Goal: Information Seeking & Learning: Understand process/instructions

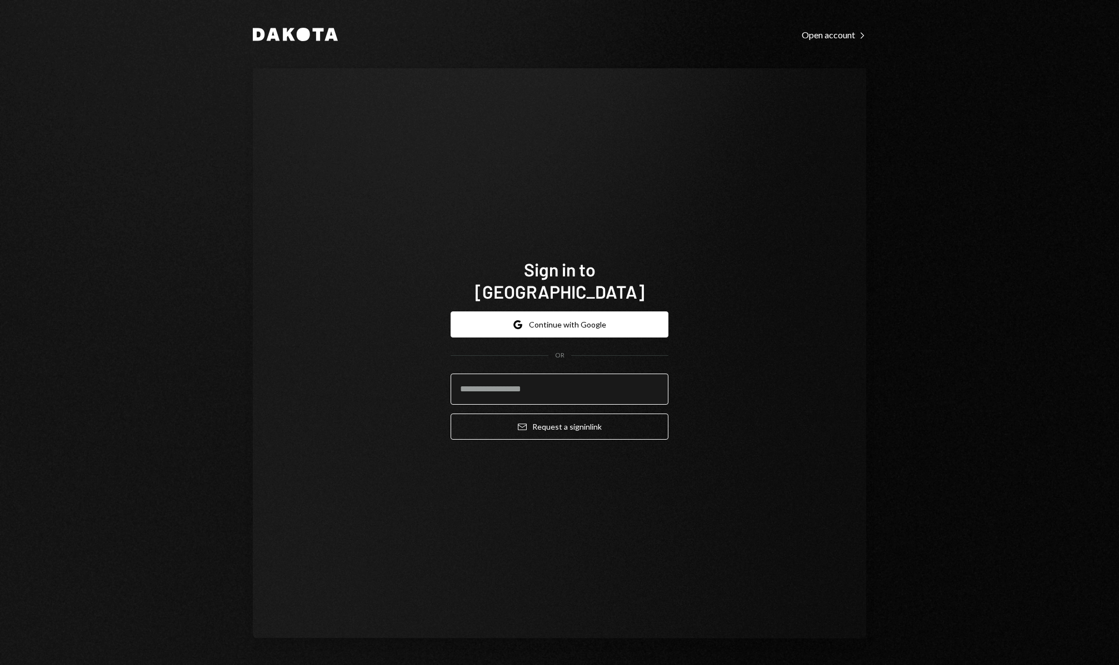
click at [492, 383] on input "email" at bounding box center [559, 389] width 218 height 31
click at [535, 374] on input "***" at bounding box center [559, 389] width 218 height 31
click at [523, 384] on input "***" at bounding box center [559, 389] width 218 height 31
type input "**********"
click at [552, 424] on button "Email Request a sign in link" at bounding box center [559, 427] width 218 height 26
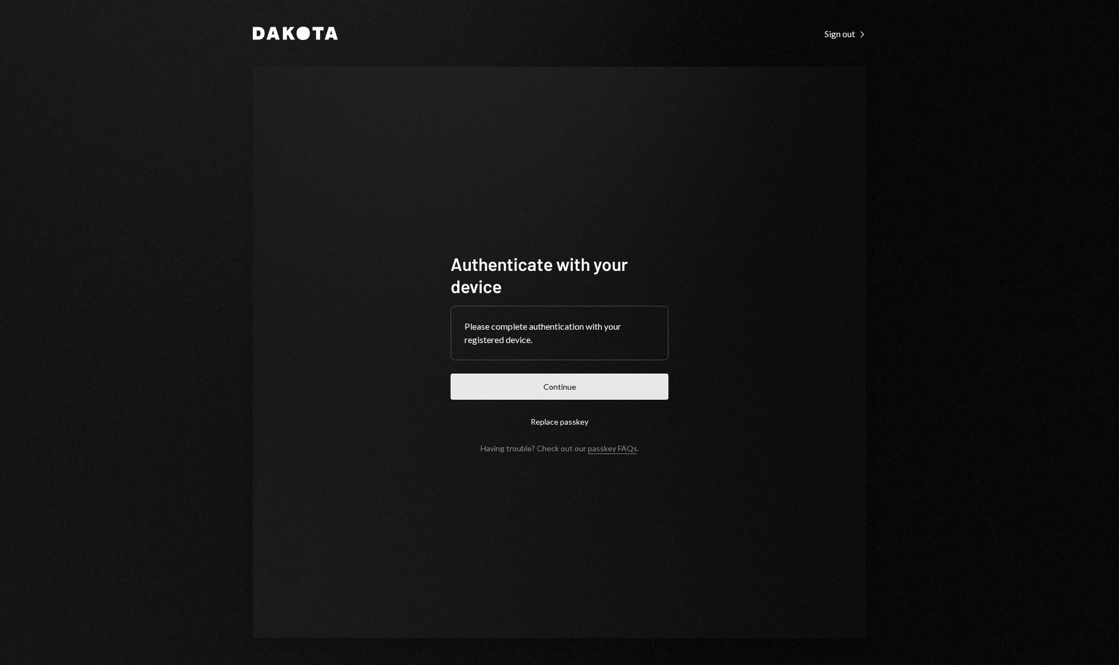
click at [593, 395] on button "Continue" at bounding box center [559, 387] width 218 height 26
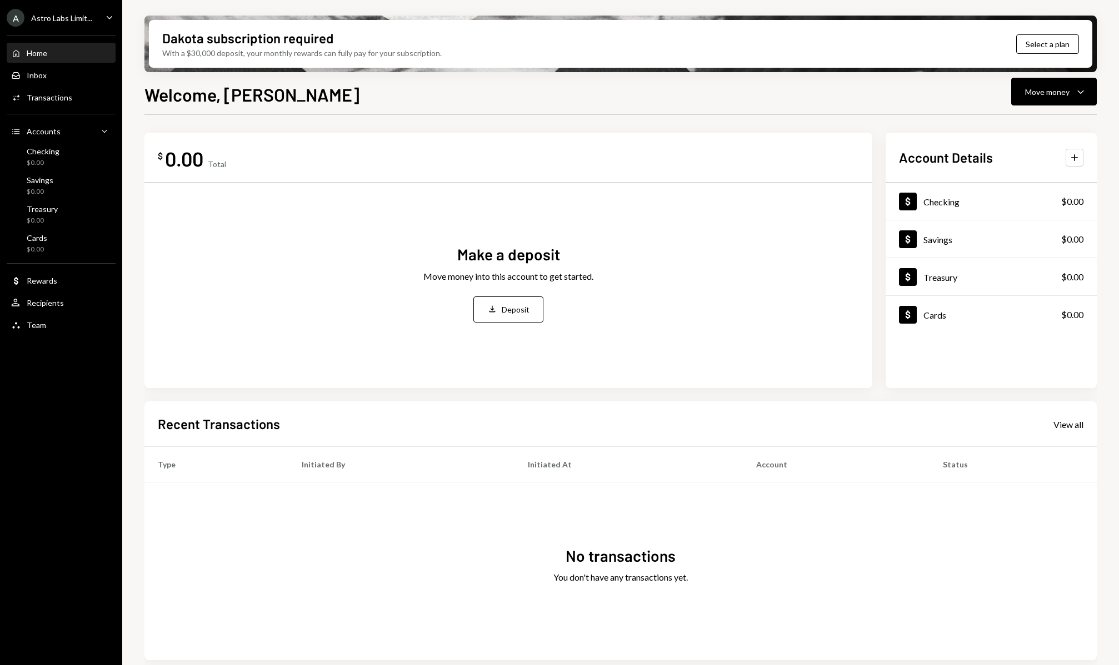
click at [646, 81] on div "Welcome, DENIS Move money Caret Down" at bounding box center [620, 93] width 952 height 24
click at [489, 310] on icon "Deposit" at bounding box center [492, 309] width 10 height 10
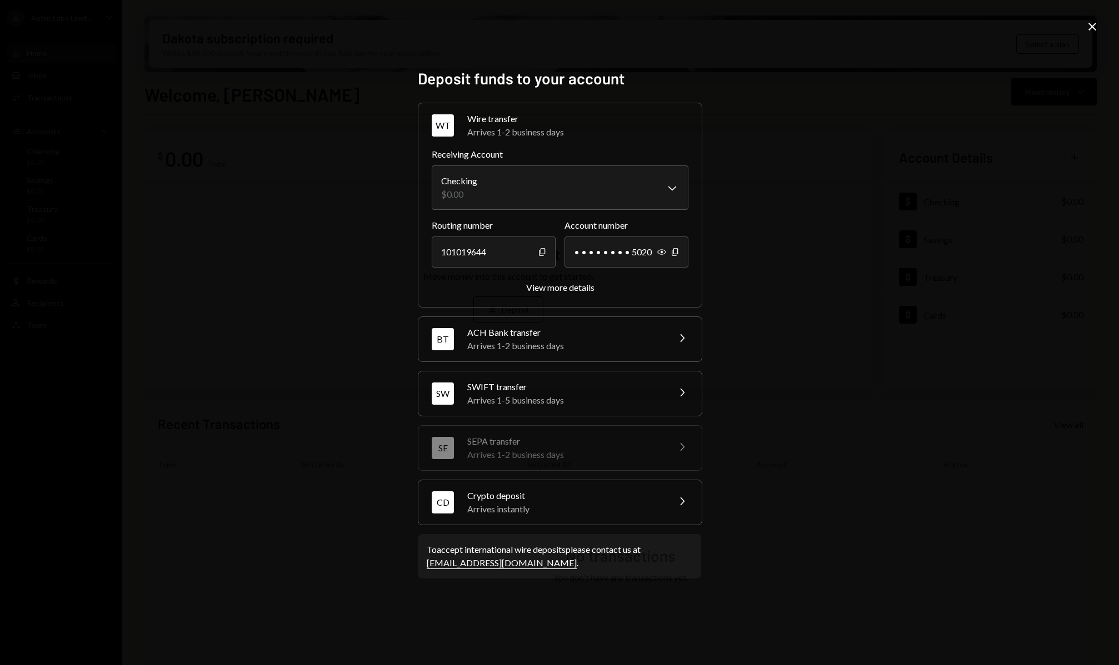
click at [539, 294] on div "**********" at bounding box center [560, 205] width 284 height 205
click at [545, 290] on div "View more details" at bounding box center [560, 287] width 68 height 11
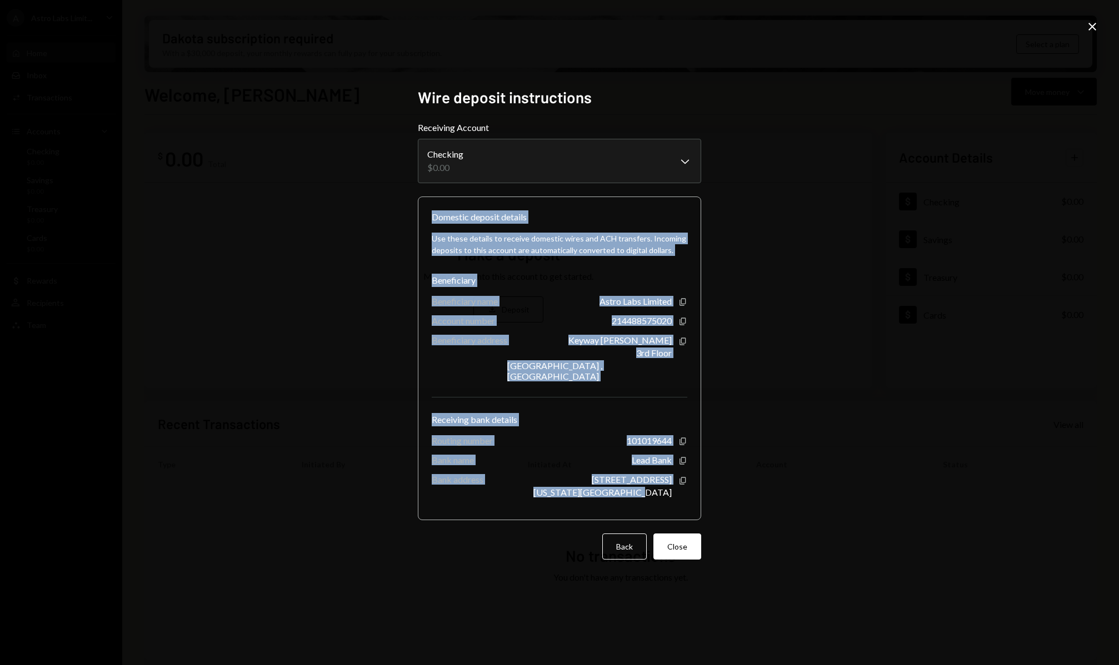
drag, startPoint x: 431, startPoint y: 221, endPoint x: 680, endPoint y: 500, distance: 374.2
click at [680, 500] on div "Domestic deposit details Use these details to receive domestic wires and ACH tr…" at bounding box center [559, 359] width 283 height 324
copy div "Domestic deposit details Use these details to receive domestic wires and ACH tr…"
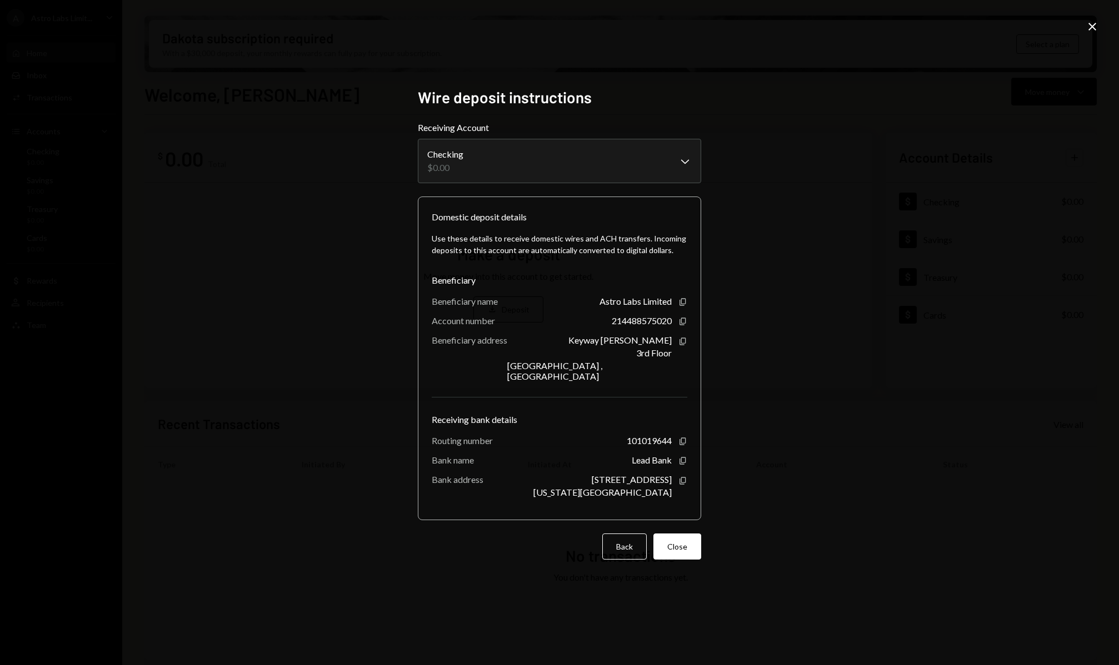
click at [645, 413] on div "Receiving bank details" at bounding box center [560, 419] width 256 height 13
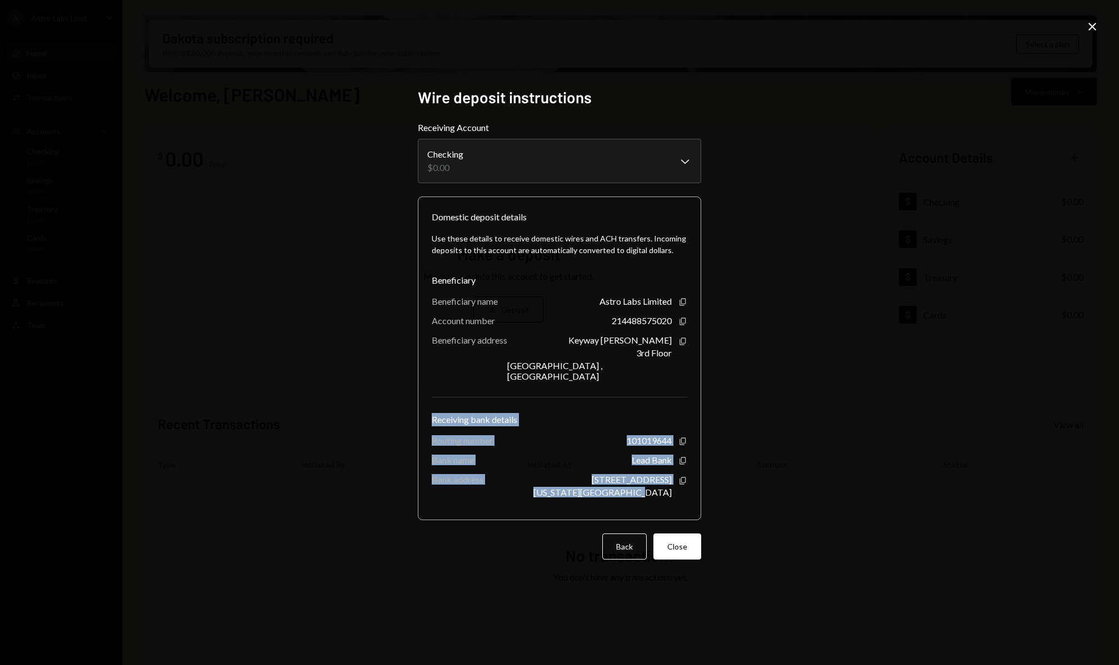
drag, startPoint x: 432, startPoint y: 417, endPoint x: 688, endPoint y: 502, distance: 269.5
click at [688, 502] on div "Domestic deposit details Use these details to receive domestic wires and ACH tr…" at bounding box center [559, 359] width 283 height 324
copy div "Receiving bank details Routing number 101019644 Copy Bank name Lead Bank Copy B…"
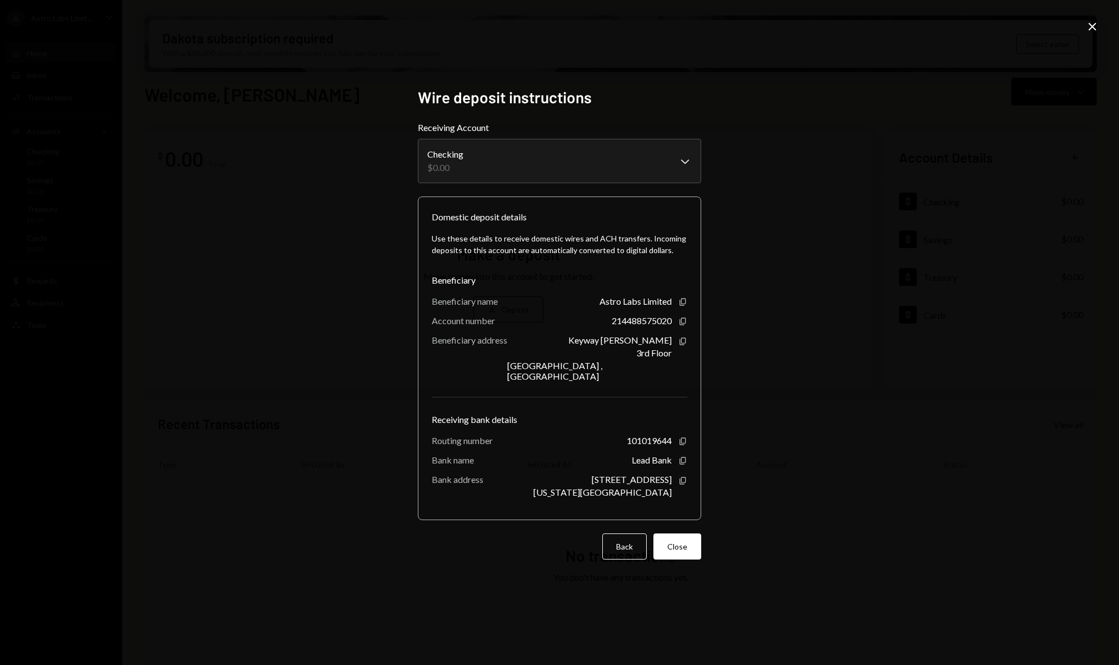
click at [474, 326] on div "Account number" at bounding box center [463, 321] width 63 height 11
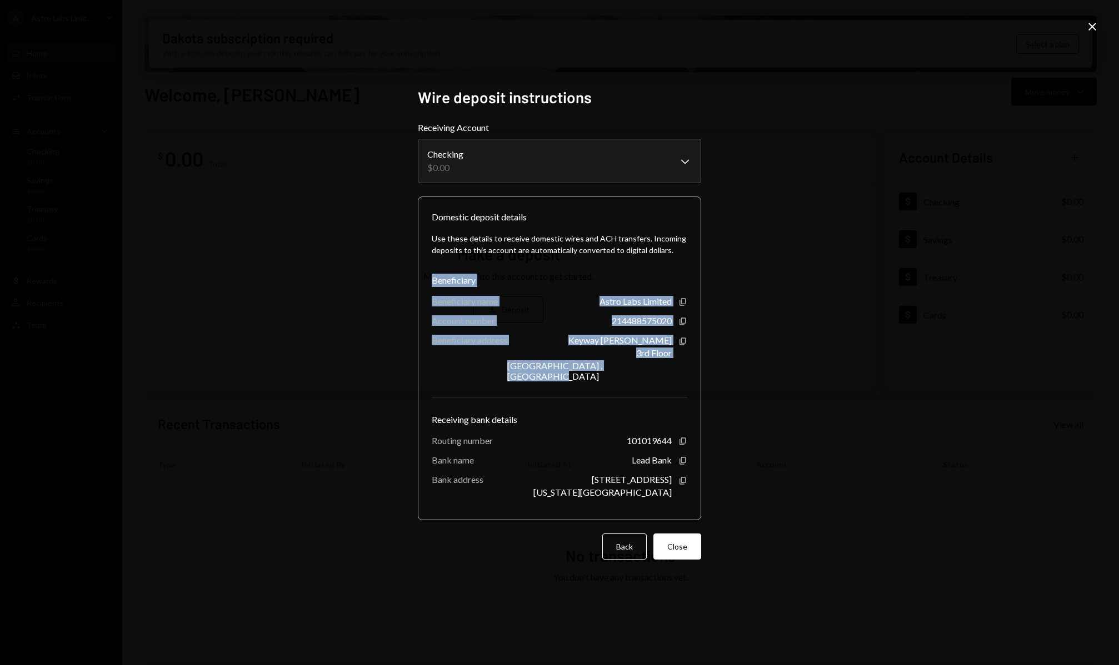
drag, startPoint x: 430, startPoint y: 283, endPoint x: 678, endPoint y: 368, distance: 261.9
click at [678, 368] on div "Domestic deposit details Use these details to receive domestic wires and ACH tr…" at bounding box center [559, 359] width 283 height 324
click at [678, 368] on div "Keyway Chambers 3rd Floor Quastisky Building , Road Town Copy" at bounding box center [597, 358] width 180 height 47
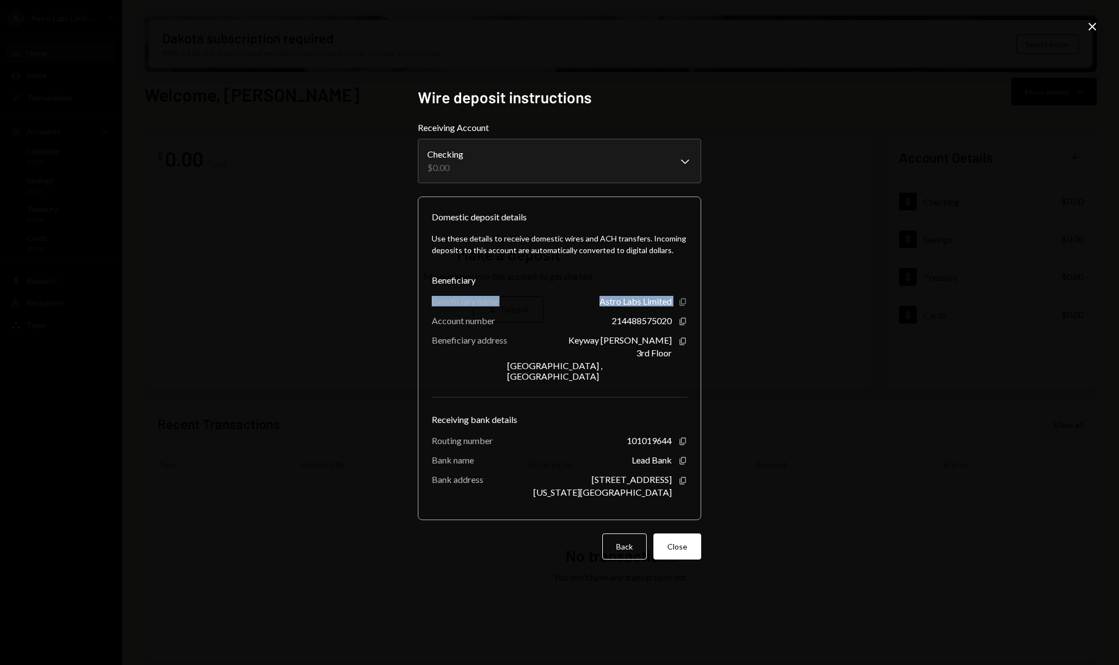
drag, startPoint x: 429, startPoint y: 302, endPoint x: 682, endPoint y: 309, distance: 252.3
click at [682, 309] on div "Domestic deposit details Use these details to receive domestic wires and ACH tr…" at bounding box center [559, 359] width 283 height 324
copy div "Beneficiary name Astro Labs Limited Copy"
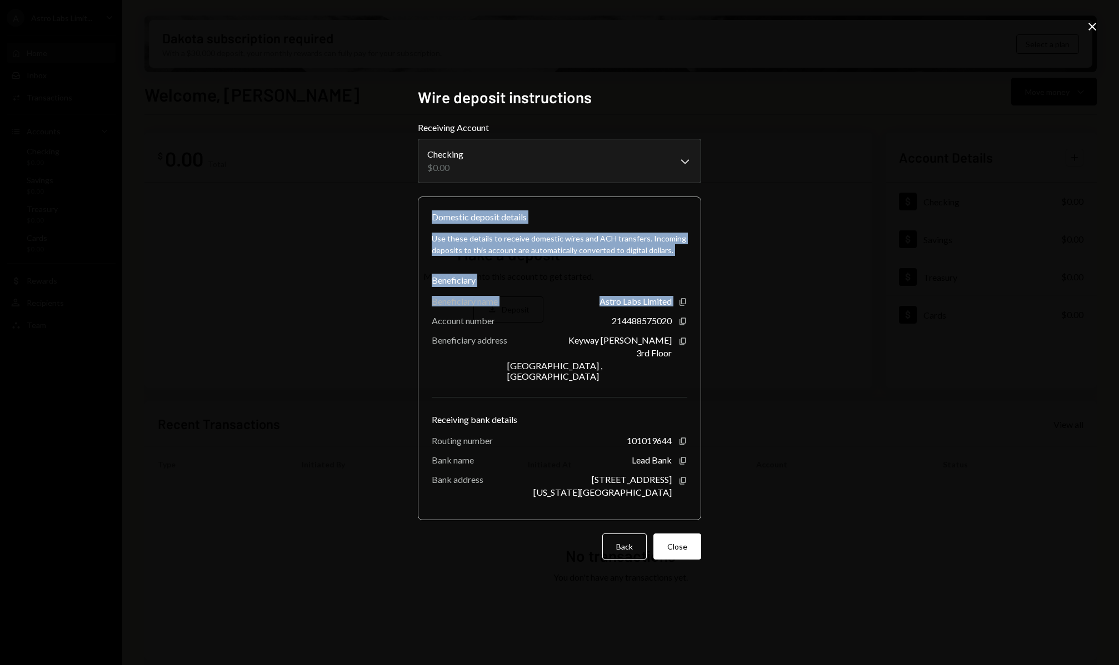
drag, startPoint x: 434, startPoint y: 219, endPoint x: 687, endPoint y: 308, distance: 268.4
click at [687, 308] on div "Domestic deposit details Use these details to receive domestic wires and ACH tr…" at bounding box center [559, 359] width 283 height 324
copy div "Domestic deposit details Use these details to receive domestic wires and ACH tr…"
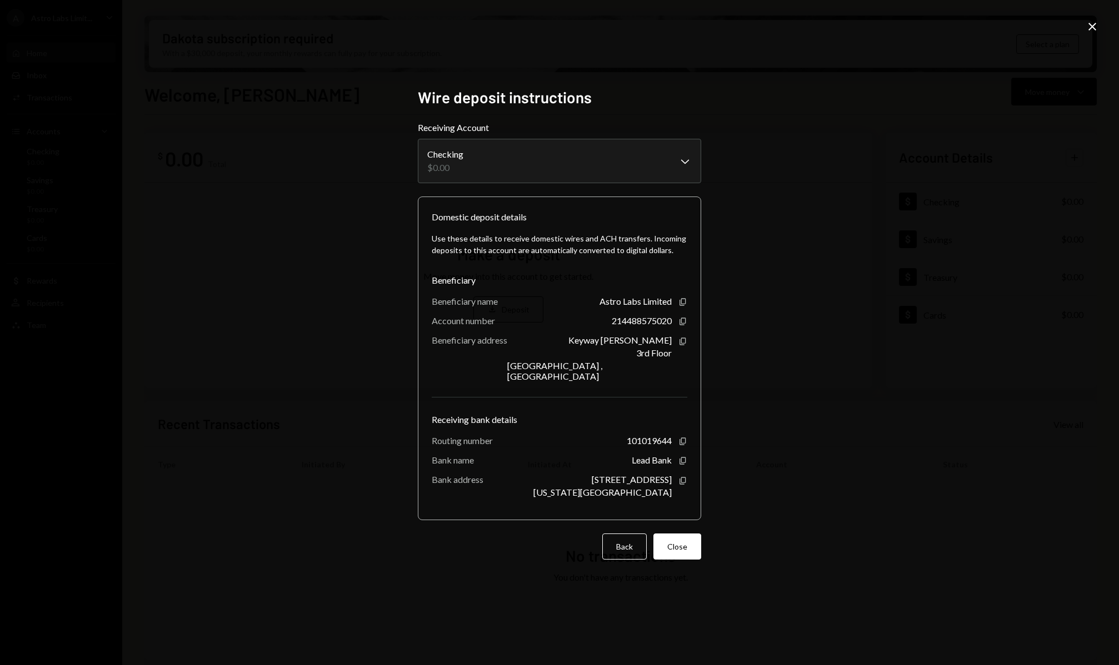
click at [476, 340] on div "Beneficiary address" at bounding box center [470, 340] width 76 height 11
drag, startPoint x: 429, startPoint y: 327, endPoint x: 685, endPoint y: 323, distance: 256.7
click at [685, 323] on div "Domestic deposit details Use these details to receive domestic wires and ACH tr…" at bounding box center [559, 359] width 283 height 324
copy div "Account number 214488575020 Copy"
drag, startPoint x: 432, startPoint y: 346, endPoint x: 686, endPoint y: 365, distance: 254.6
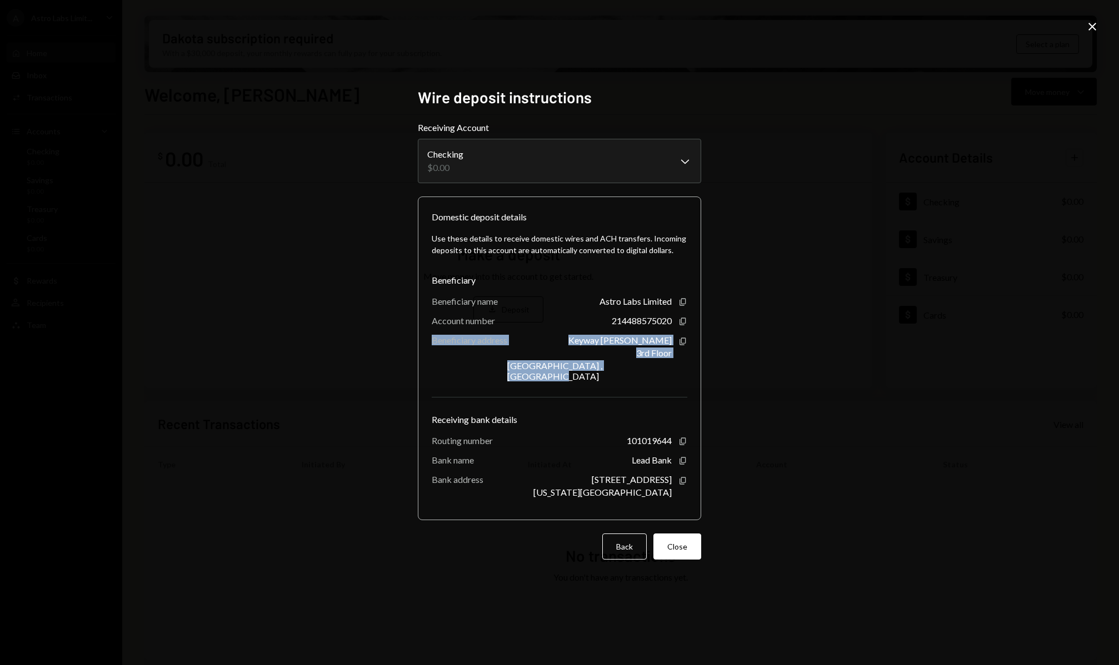
click at [687, 366] on div "Beneficiary address Keyway Chambers 3rd Floor Quastisky Building , Road Town Co…" at bounding box center [560, 358] width 256 height 47
copy div "Beneficiary address Keyway Chambers 3rd Floor Quastisky Building , Road Town"
click at [644, 203] on div "Domestic deposit details Use these details to receive domestic wires and ACH tr…" at bounding box center [559, 359] width 283 height 324
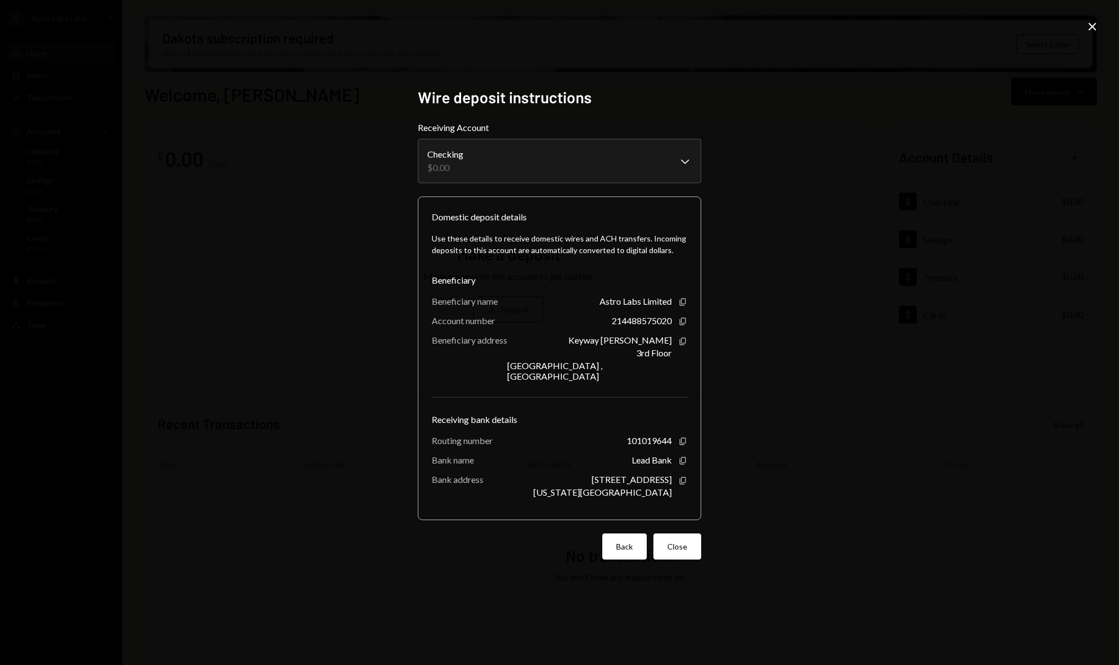
click at [634, 543] on button "Back" at bounding box center [624, 547] width 44 height 26
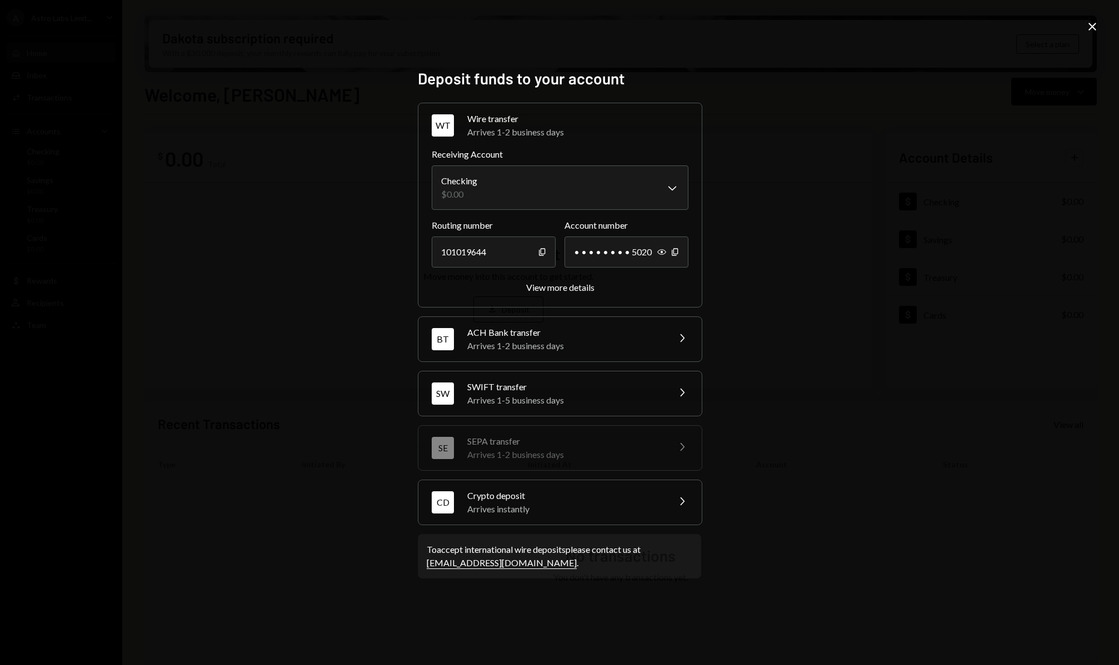
click at [668, 493] on div "CD Crypto deposit Arrives instantly Chevron Right" at bounding box center [559, 502] width 283 height 44
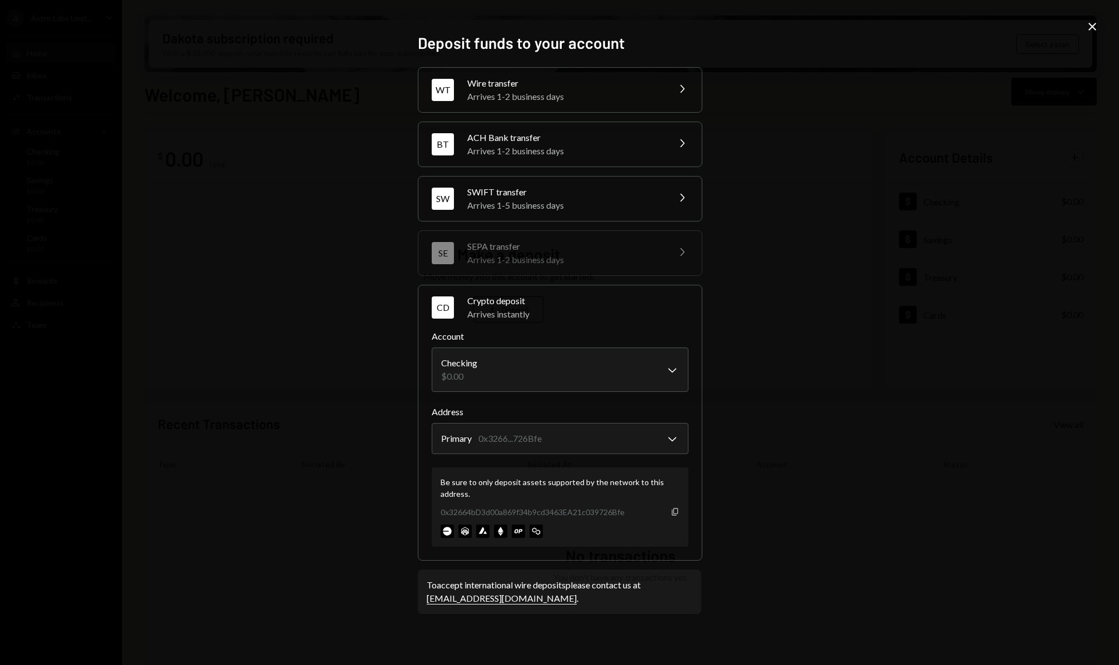
click at [677, 510] on icon "Copy" at bounding box center [674, 512] width 9 height 9
click at [490, 94] on div "Arrives 1-2 business days" at bounding box center [564, 96] width 194 height 13
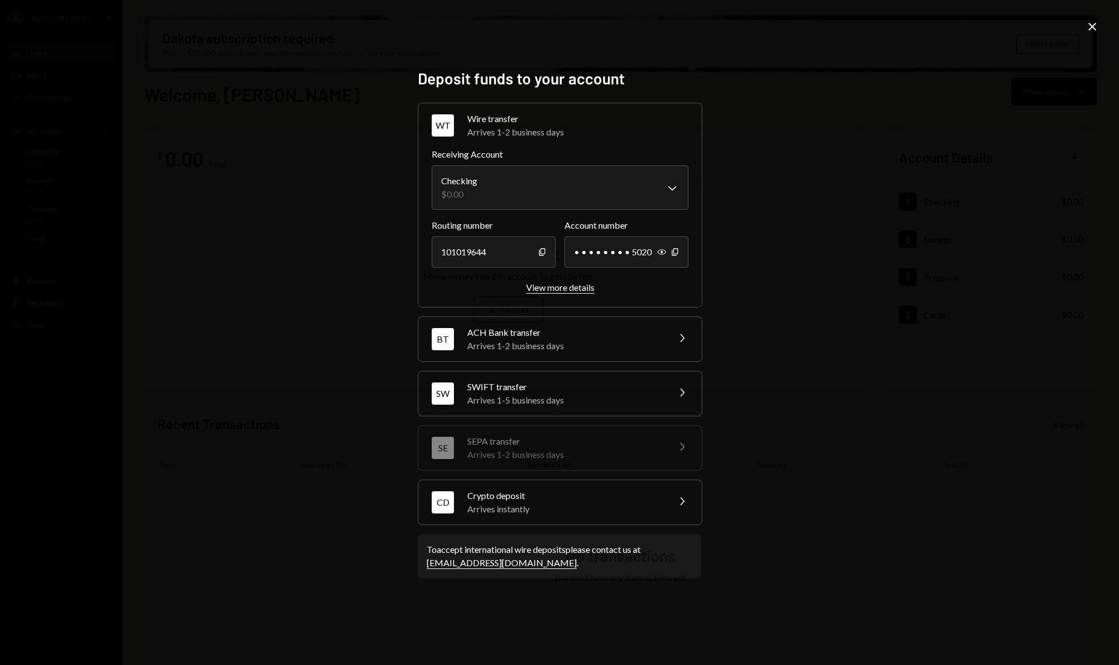
click at [555, 288] on div "View more details" at bounding box center [560, 287] width 68 height 11
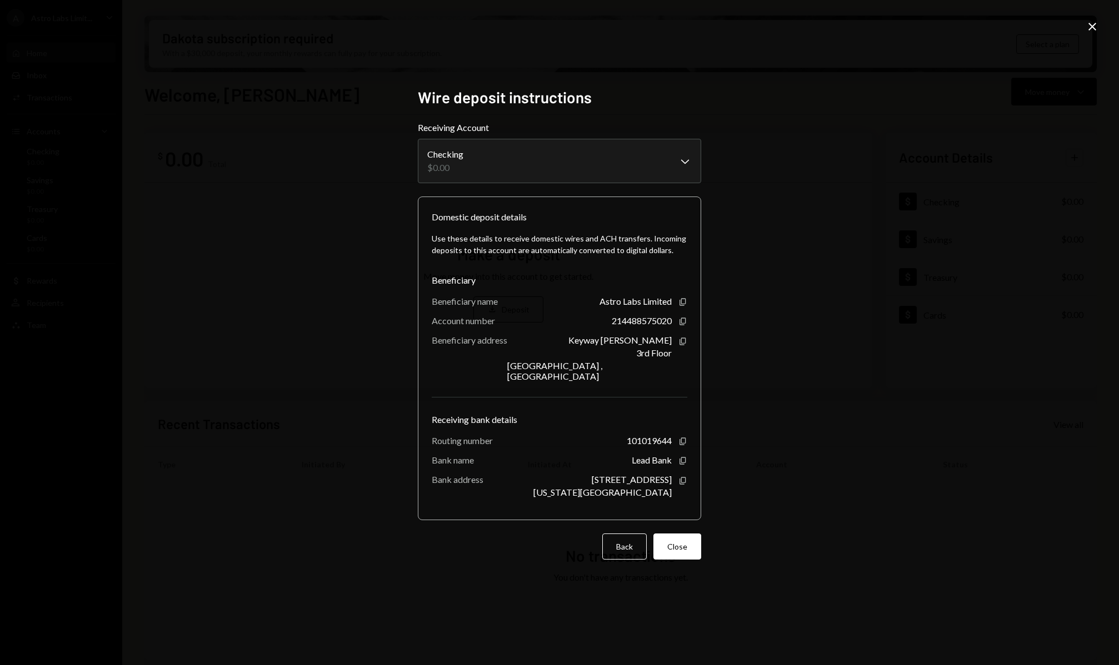
click at [1096, 25] on icon "Close" at bounding box center [1091, 26] width 13 height 13
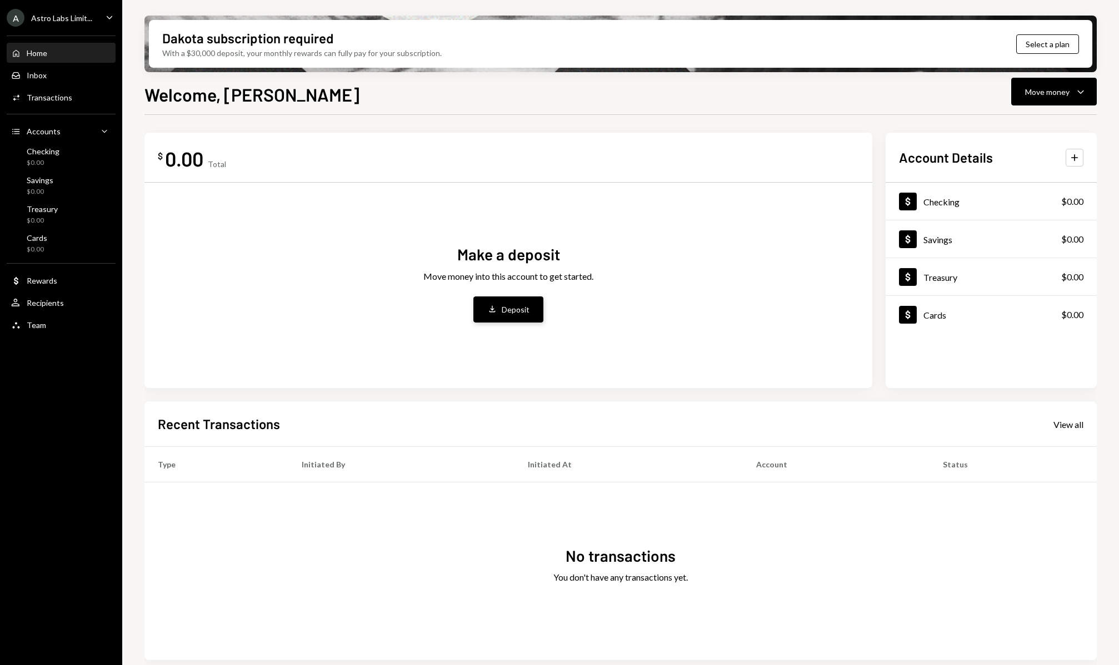
click at [505, 322] on button "Deposit Deposit" at bounding box center [508, 310] width 70 height 26
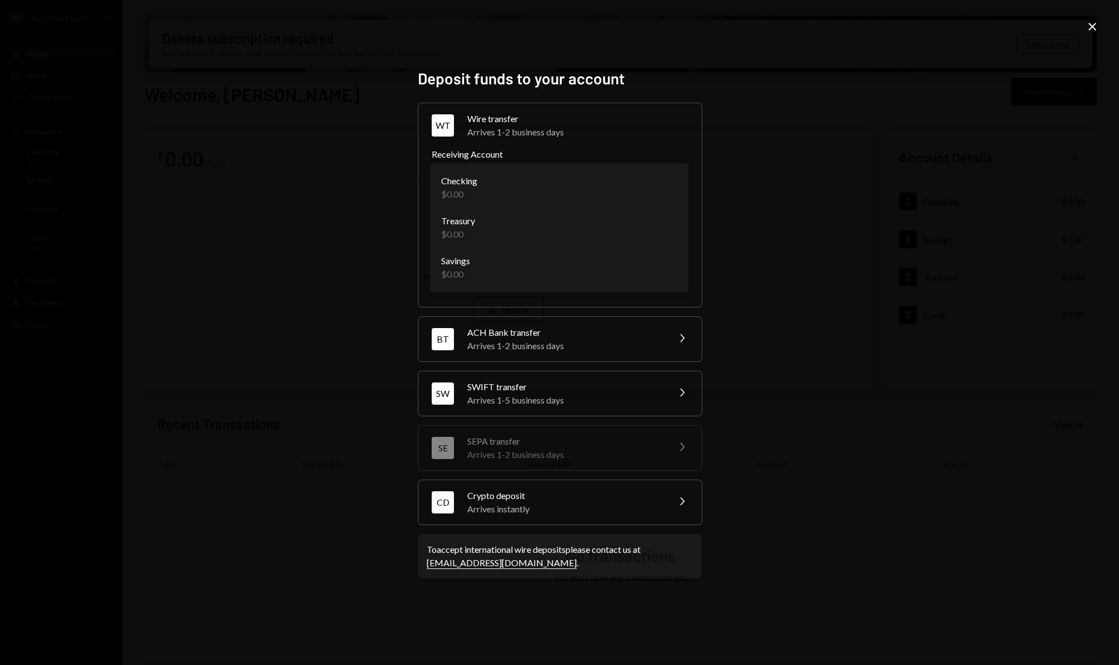
click at [665, 180] on body "**********" at bounding box center [559, 332] width 1119 height 665
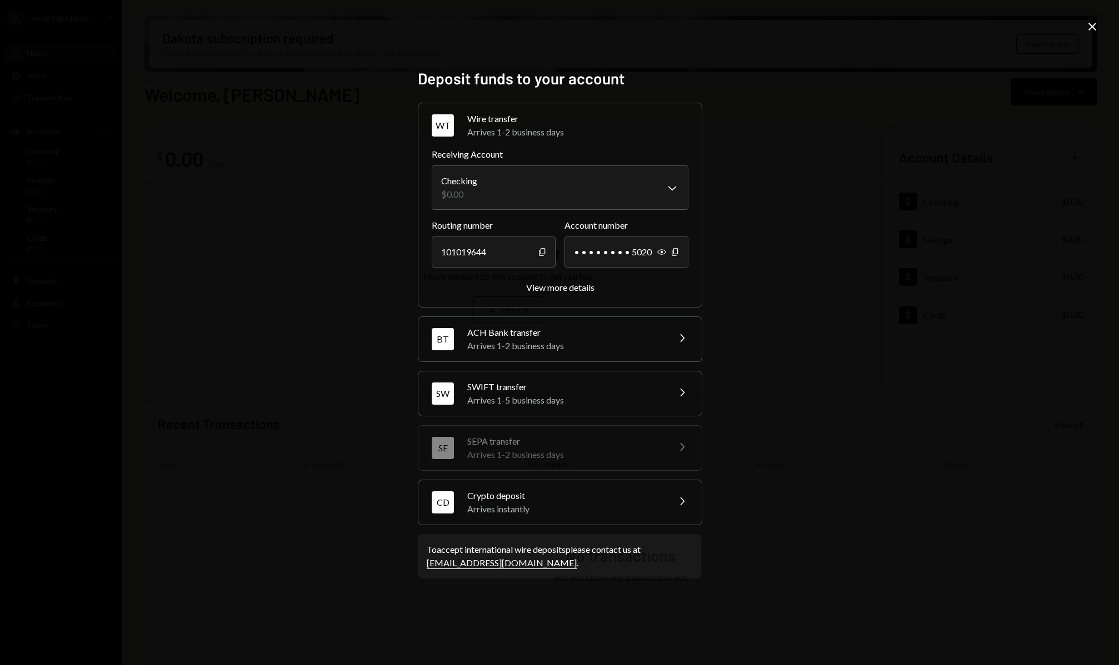
click at [581, 133] on div "Arrives 1-2 business days" at bounding box center [577, 132] width 221 height 13
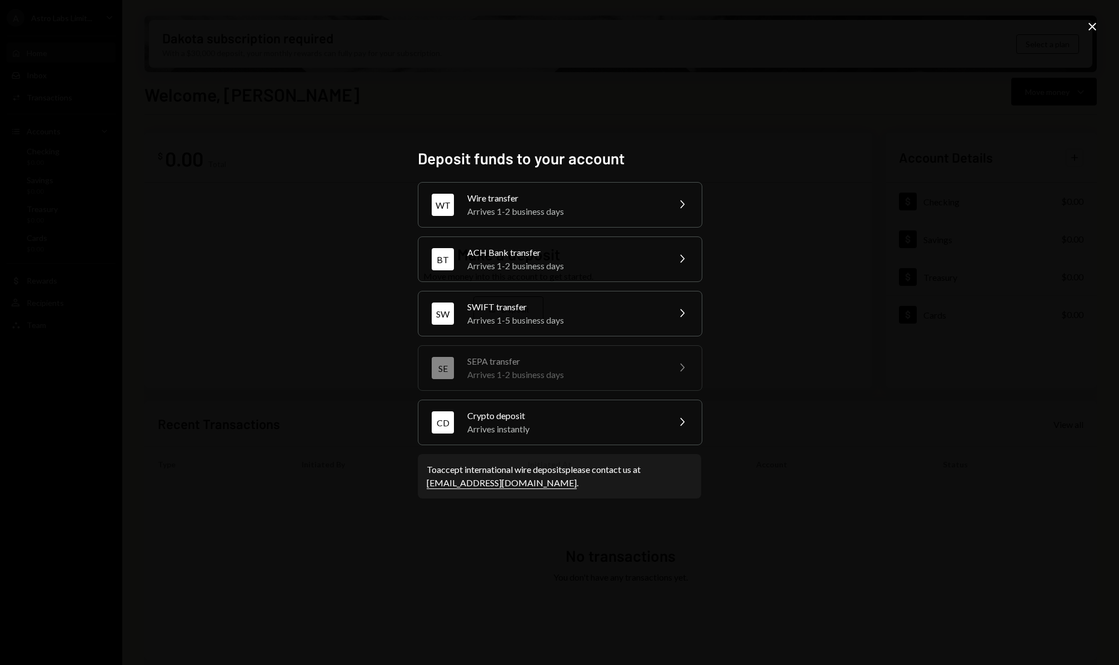
click at [598, 218] on div "Arrives 1-2 business days" at bounding box center [564, 211] width 194 height 13
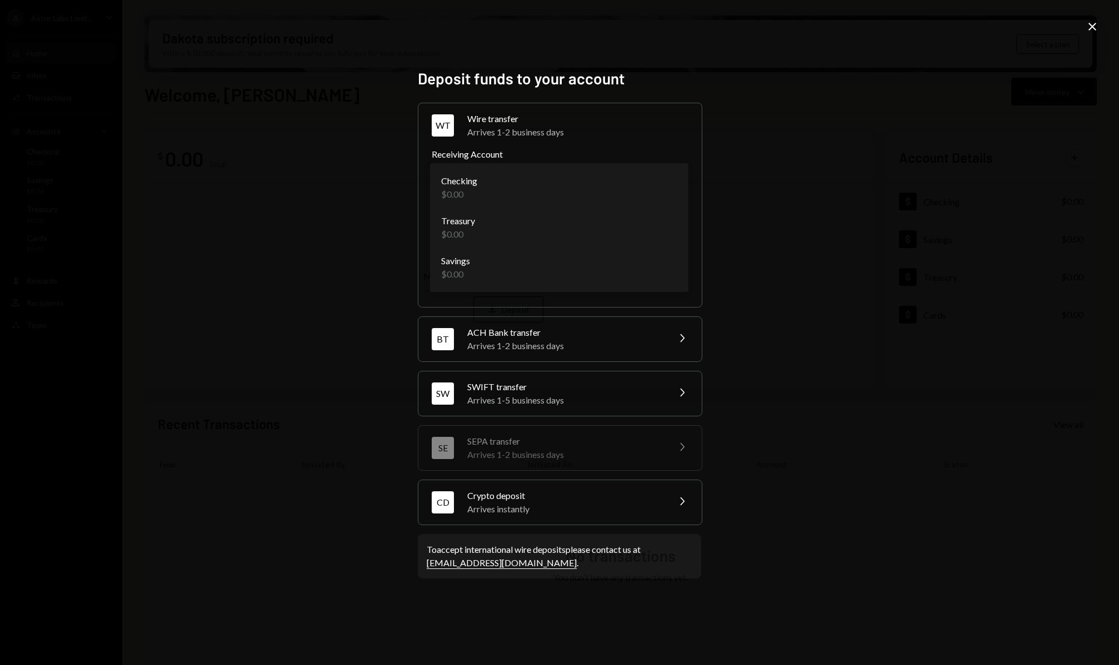
click at [583, 189] on body "**********" at bounding box center [559, 332] width 1119 height 665
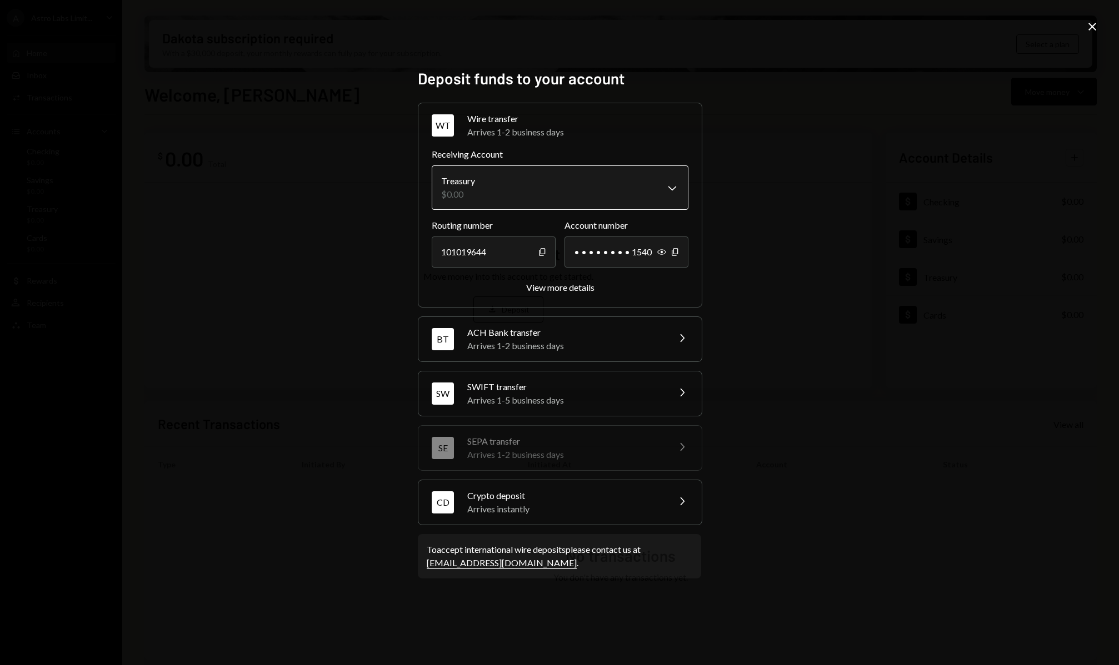
click at [600, 165] on body "**********" at bounding box center [559, 332] width 1119 height 665
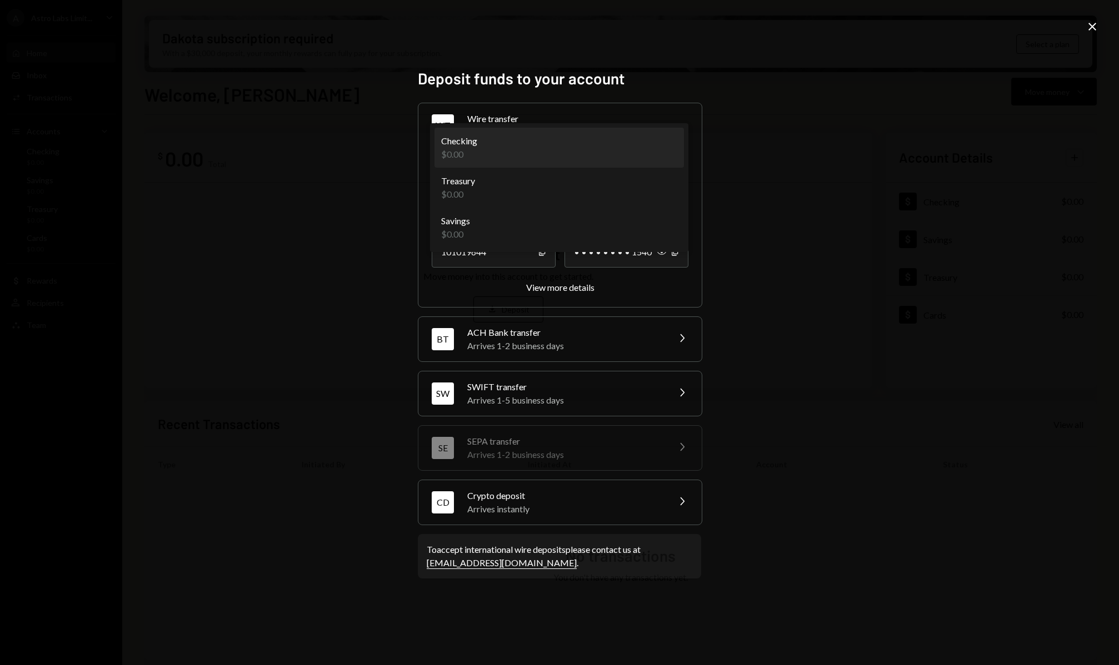
select select "**********"
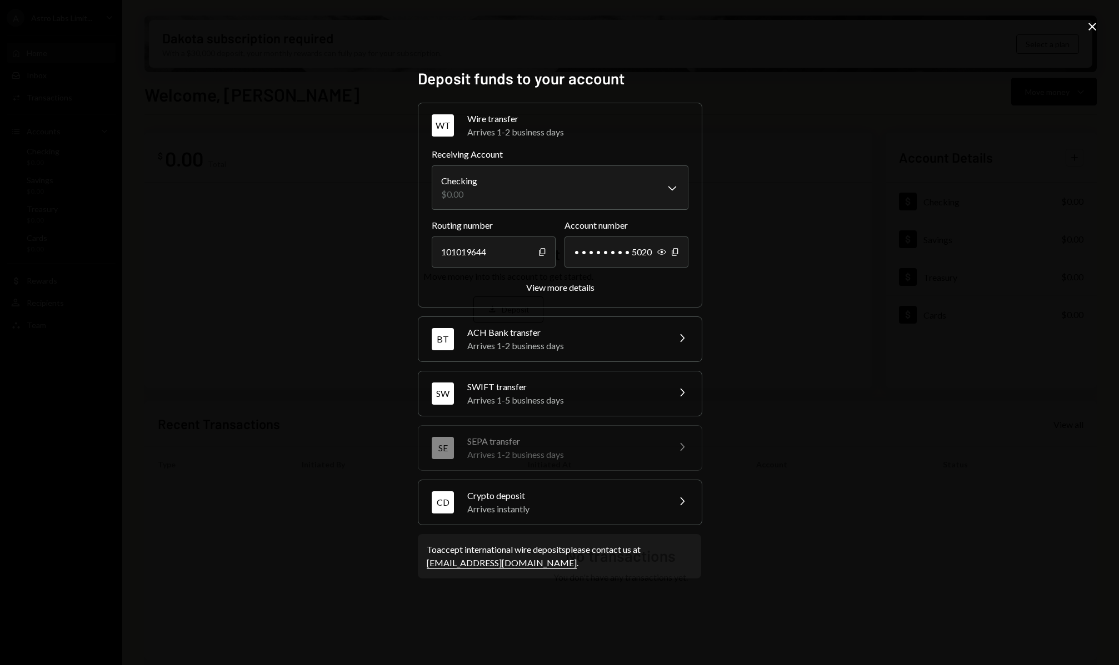
click at [580, 507] on div "Arrives instantly" at bounding box center [564, 509] width 194 height 13
